Goal: Information Seeking & Learning: Find specific page/section

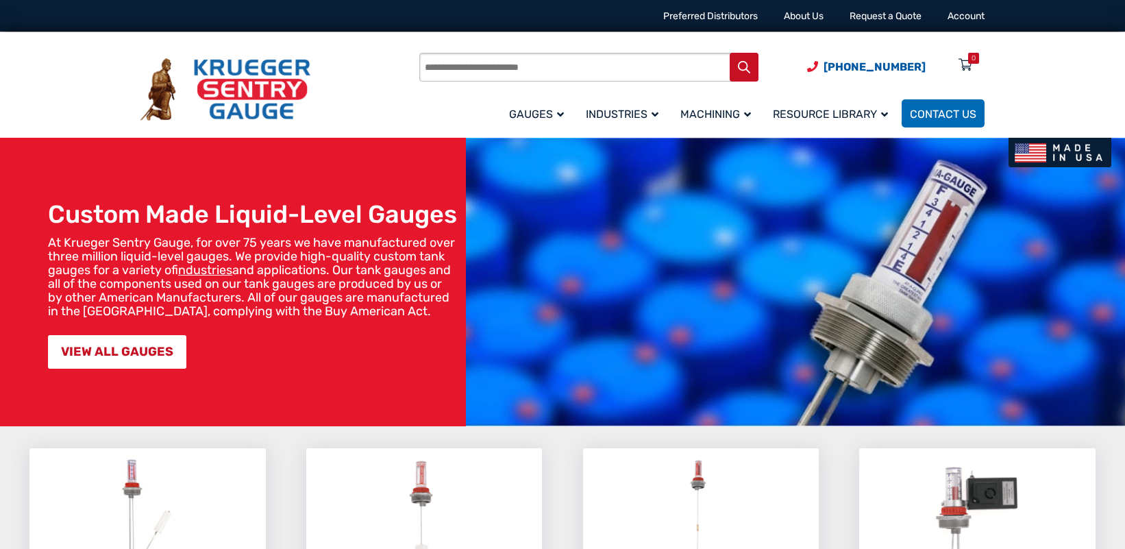
click at [581, 18] on div "(920) 434-8860 Preferred Distributors About Us Request a Quote Account" at bounding box center [562, 16] width 877 height 32
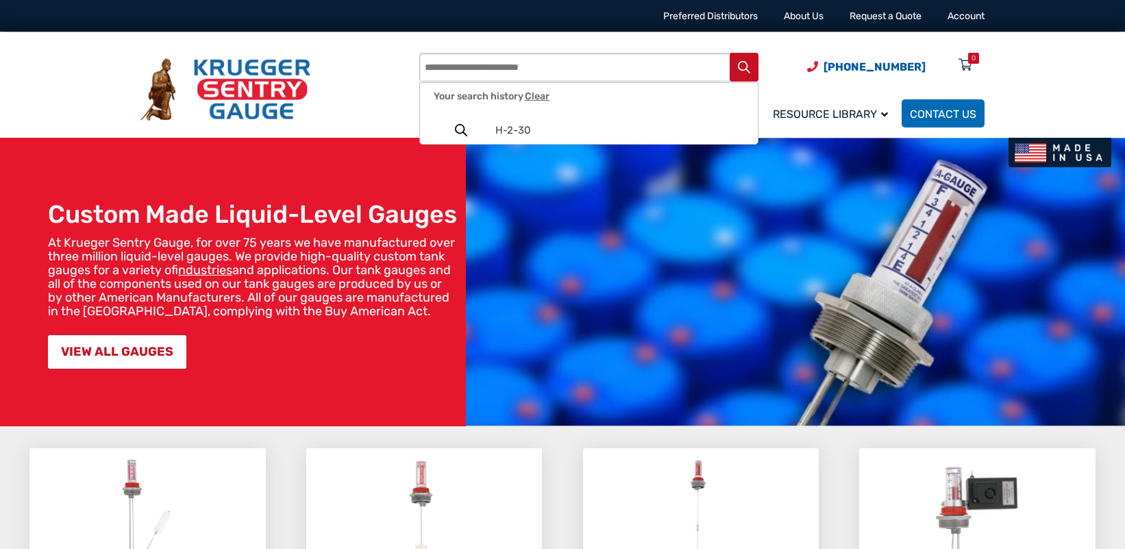
click at [540, 64] on input "Products search" at bounding box center [588, 67] width 339 height 29
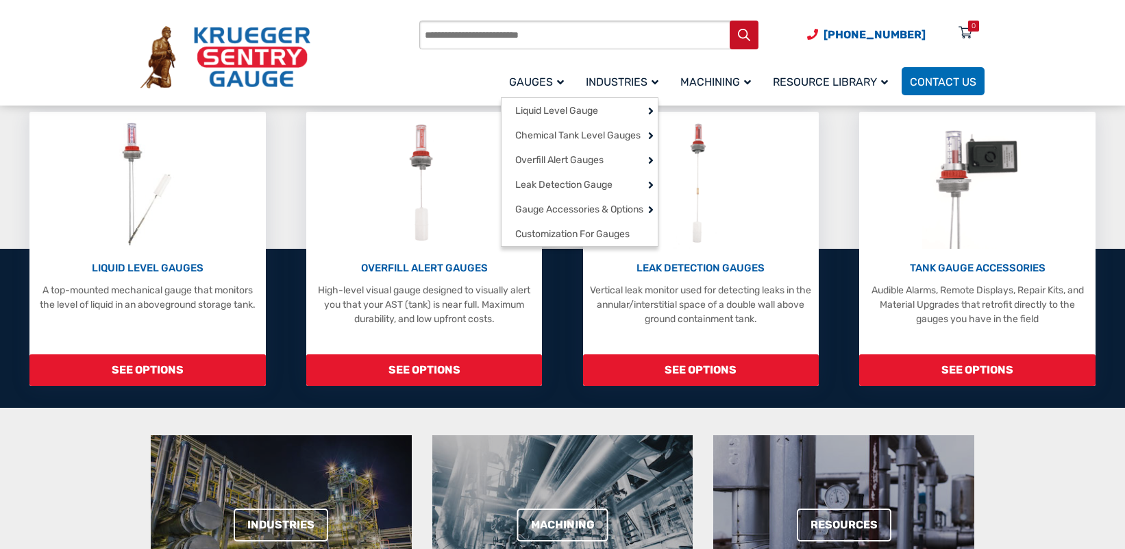
scroll to position [342, 0]
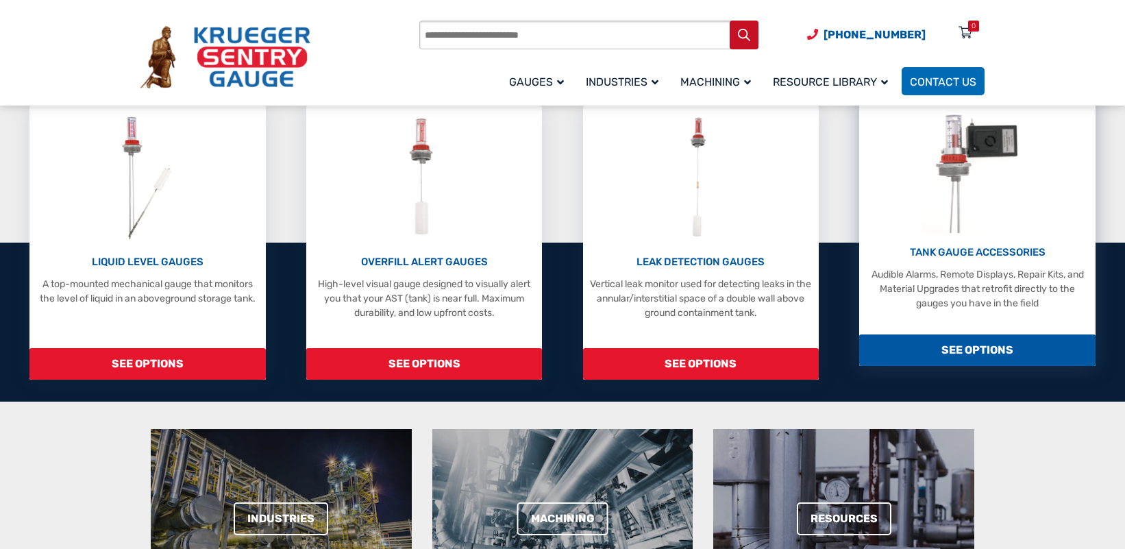
click at [1005, 247] on p "TANK GAUGE ACCESSORIES" at bounding box center [977, 253] width 223 height 16
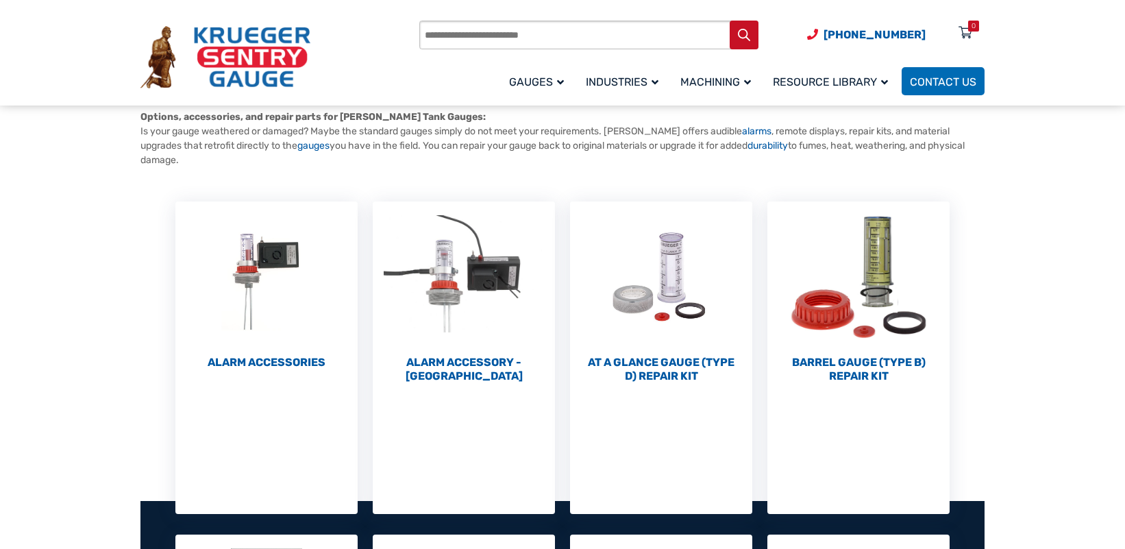
scroll to position [137, 0]
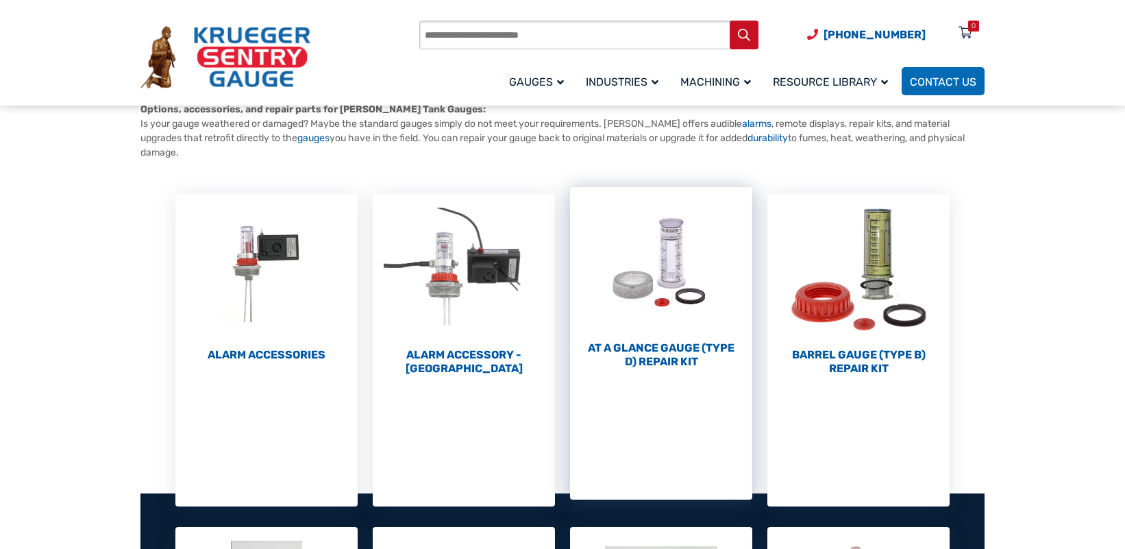
click at [666, 286] on img "Visit product category At a Glance Gauge (Type D) Repair Kit" at bounding box center [661, 262] width 182 height 151
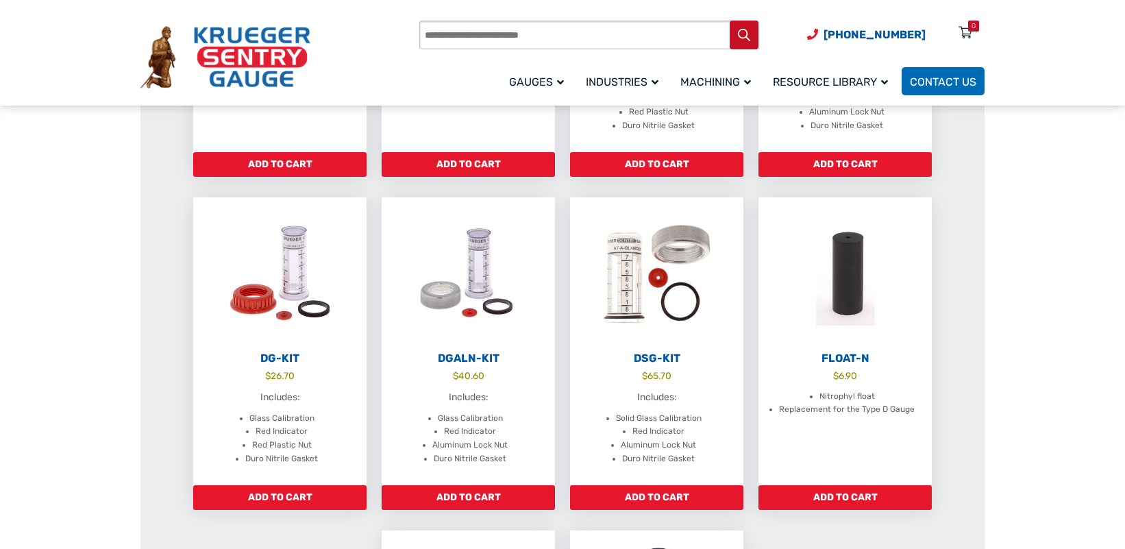
scroll to position [436, 0]
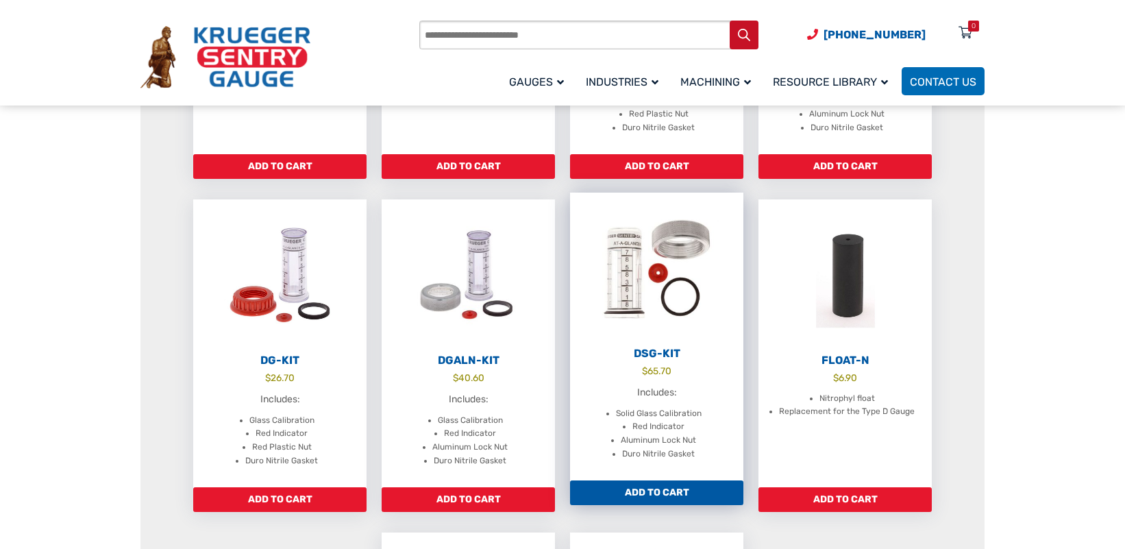
click at [653, 312] on img at bounding box center [656, 267] width 173 height 151
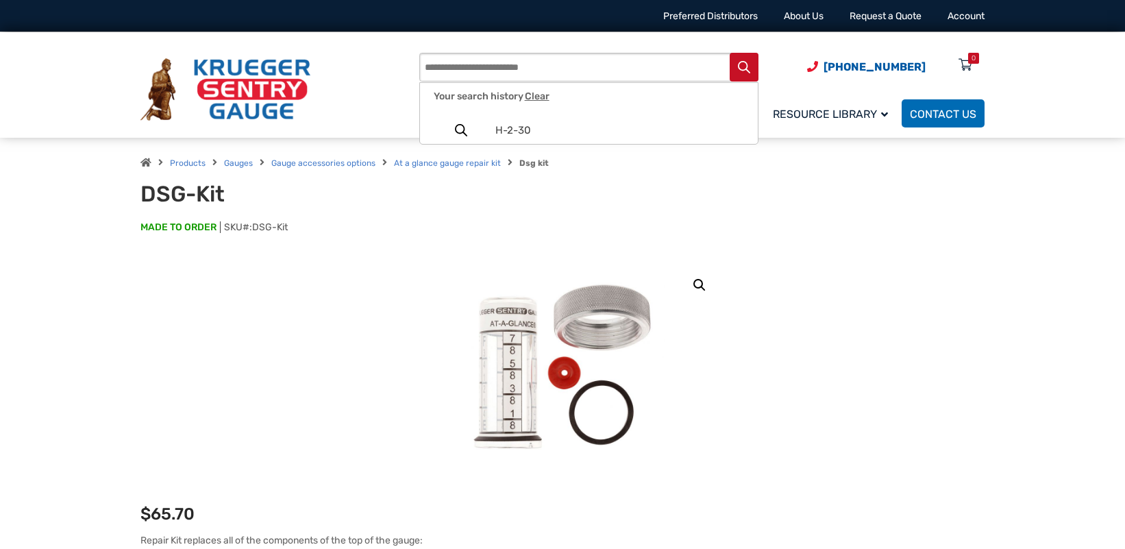
click at [548, 64] on input "Products search" at bounding box center [588, 67] width 339 height 29
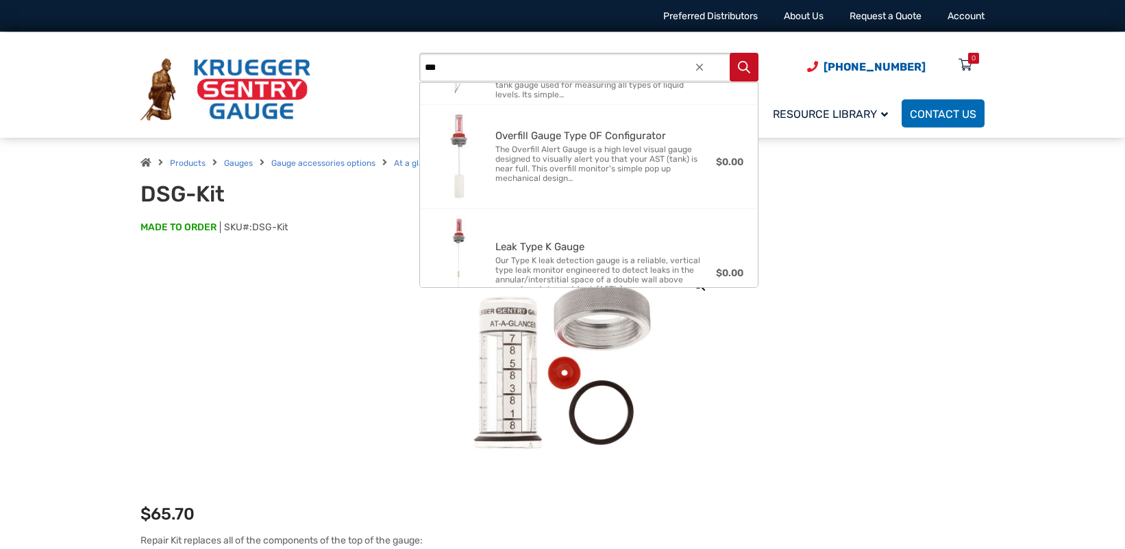
scroll to position [225, 0]
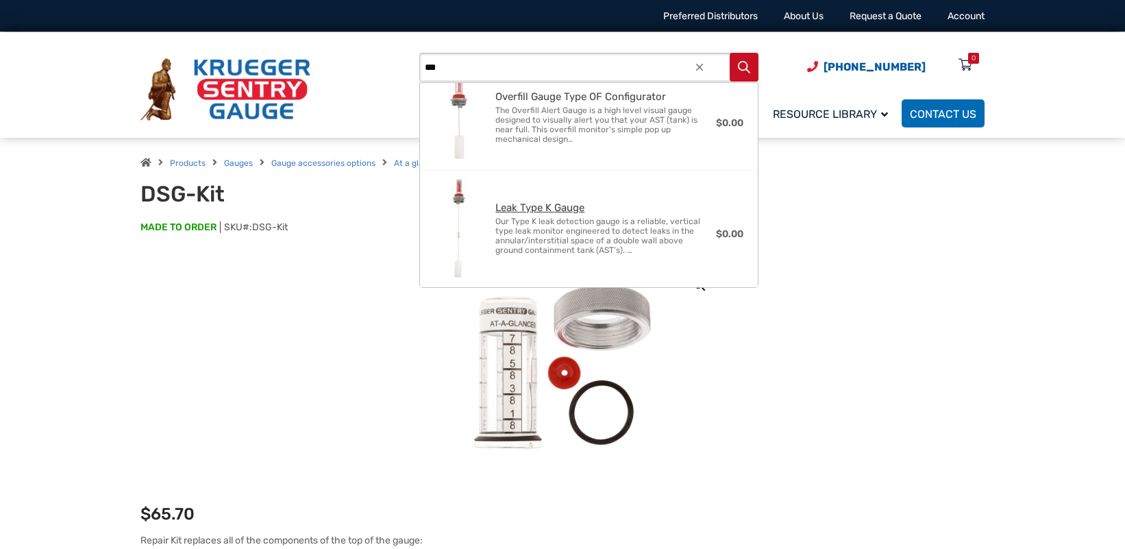
click at [538, 223] on span "Our Type K leak detection gauge is a reliable, vertical type leak monitor engin…" at bounding box center [599, 235] width 209 height 38
type input "**********"
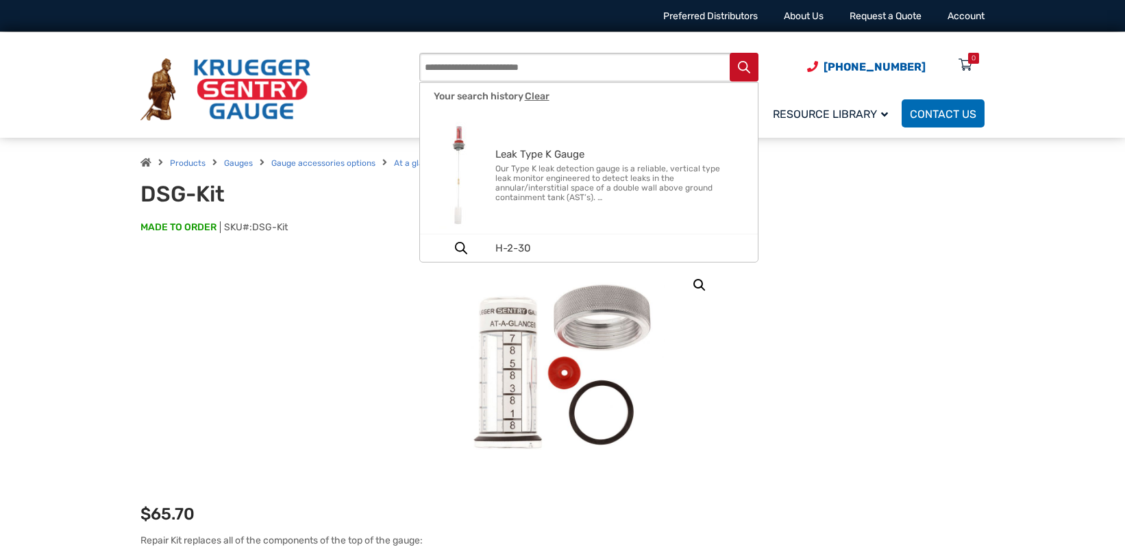
click at [564, 69] on input "Products search" at bounding box center [588, 67] width 339 height 29
click at [529, 183] on span "Our Type K leak detection gauge is a reliable, vertical type leak monitor engin…" at bounding box center [612, 183] width 235 height 38
type input "**********"
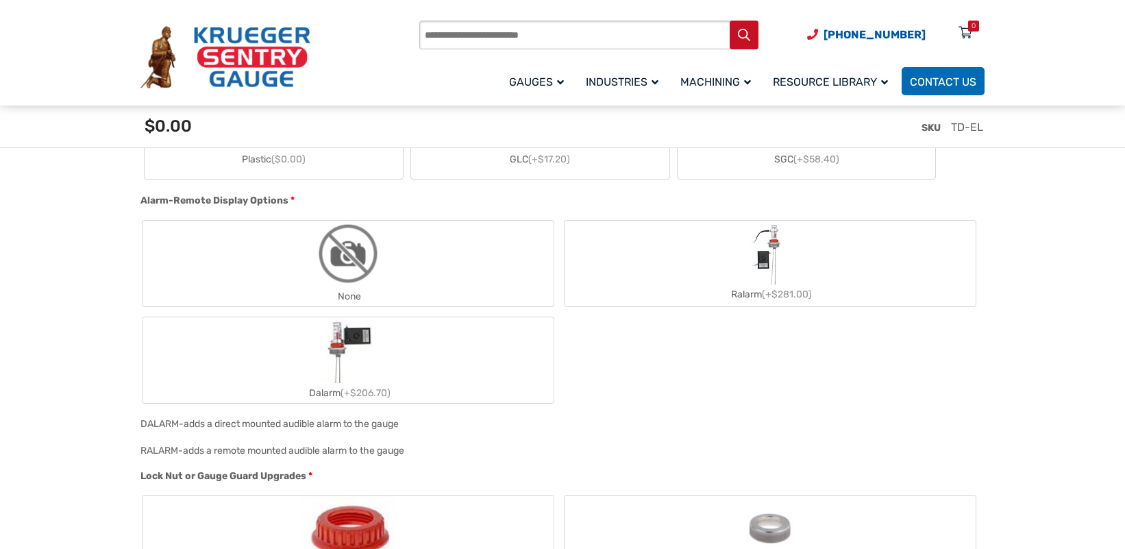
scroll to position [959, 0]
